Goal: Transaction & Acquisition: Download file/media

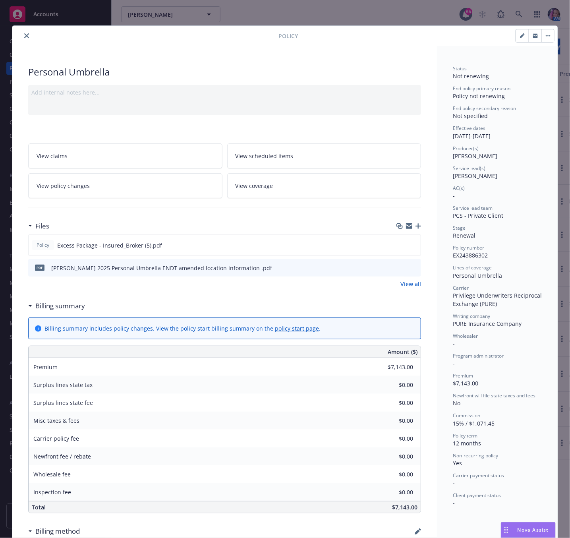
drag, startPoint x: 25, startPoint y: 36, endPoint x: 36, endPoint y: 42, distance: 11.9
click at [25, 36] on button "close" at bounding box center [27, 36] width 10 height 10
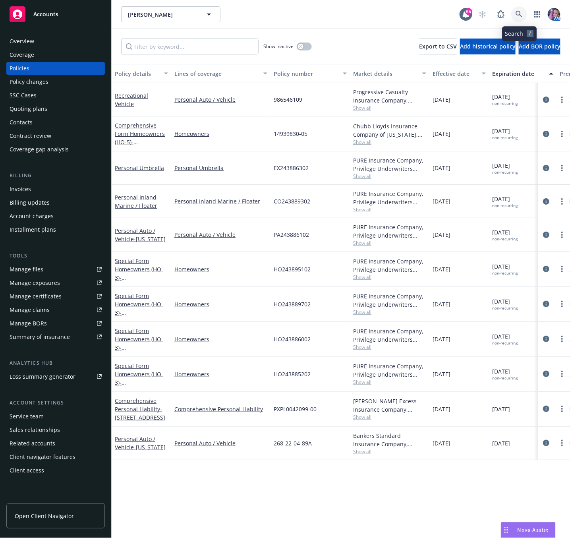
click at [516, 11] on icon at bounding box center [518, 14] width 7 height 7
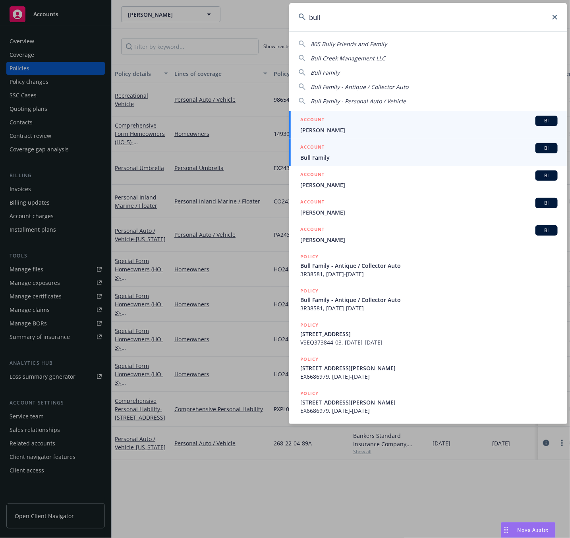
type input "bull"
click at [320, 151] on h5 "ACCOUNT" at bounding box center [312, 148] width 24 height 10
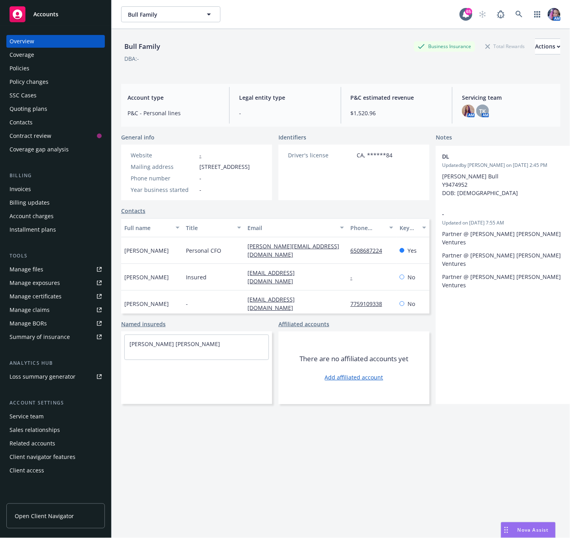
click at [43, 68] on div "Policies" at bounding box center [56, 68] width 92 height 13
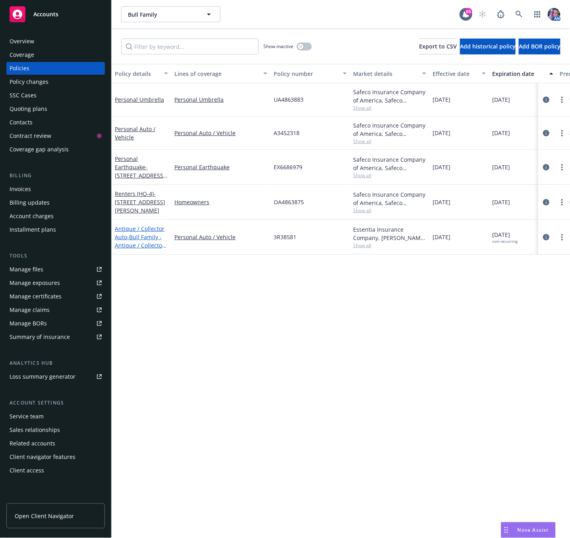
click at [155, 227] on link "Antique / Collector Auto - Bull Family - Antique / Collector Auto" at bounding box center [140, 241] width 50 height 33
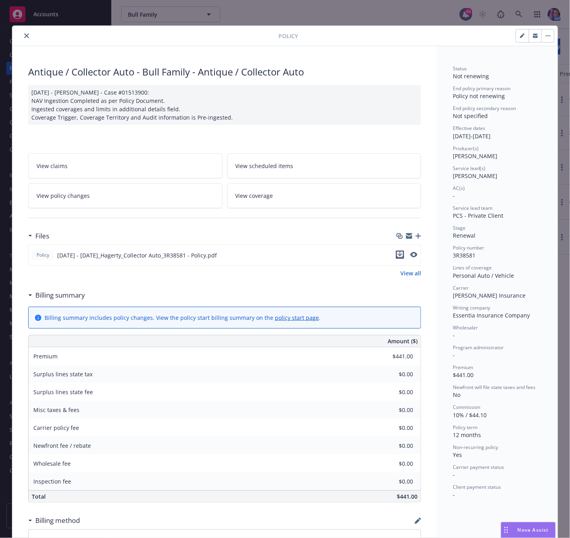
click at [397, 256] on icon "download file" at bounding box center [399, 253] width 5 height 5
click at [24, 35] on icon "close" at bounding box center [26, 35] width 5 height 5
